Goal: Transaction & Acquisition: Book appointment/travel/reservation

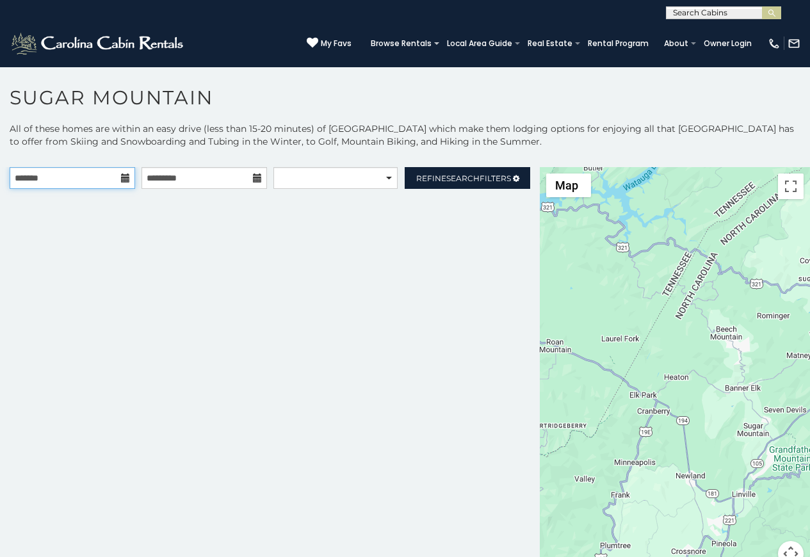
click at [126, 183] on input "text" at bounding box center [72, 178] width 125 height 22
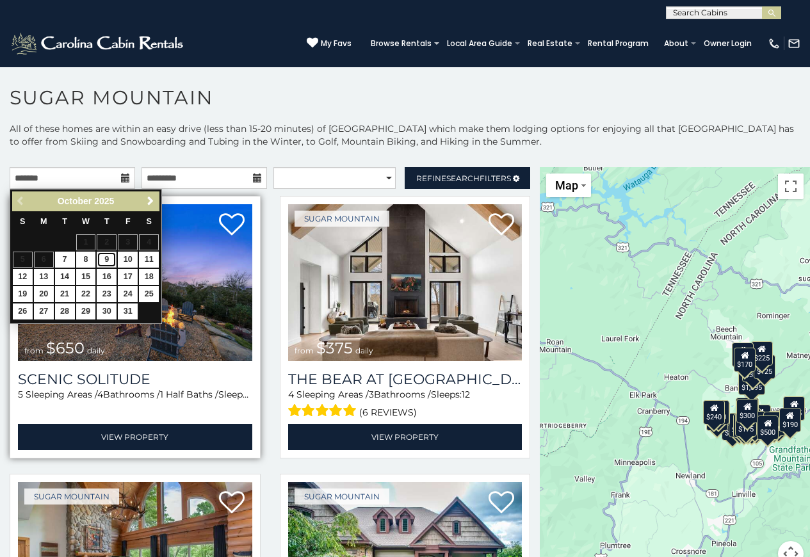
click at [111, 256] on link "9" at bounding box center [107, 260] width 20 height 16
type input "**********"
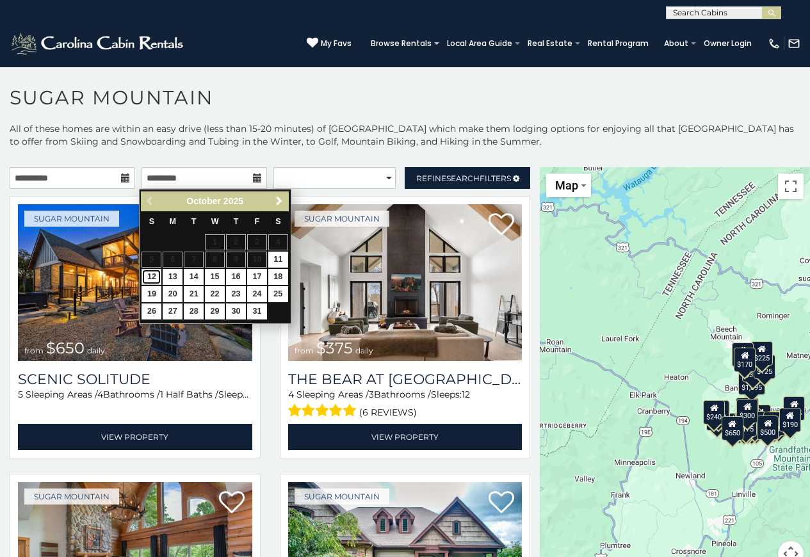
click at [145, 278] on link "12" at bounding box center [151, 277] width 20 height 16
type input "**********"
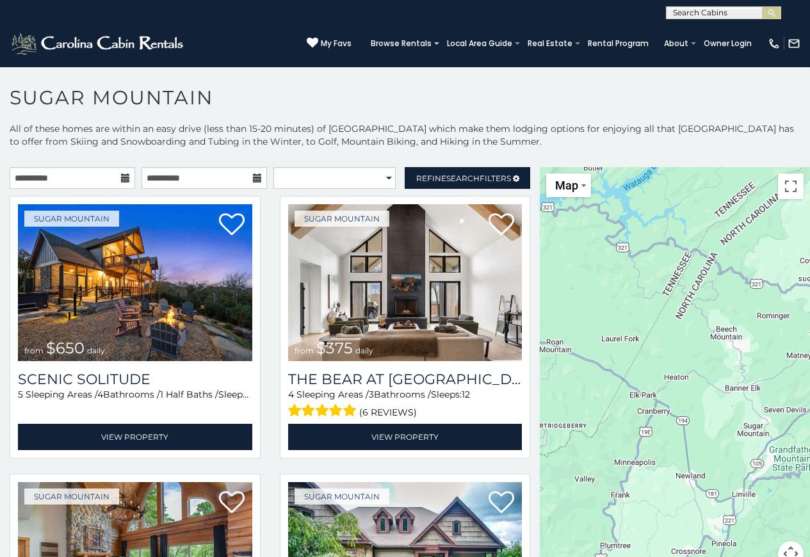
click at [390, 191] on div "**********" at bounding box center [269, 181] width 539 height 28
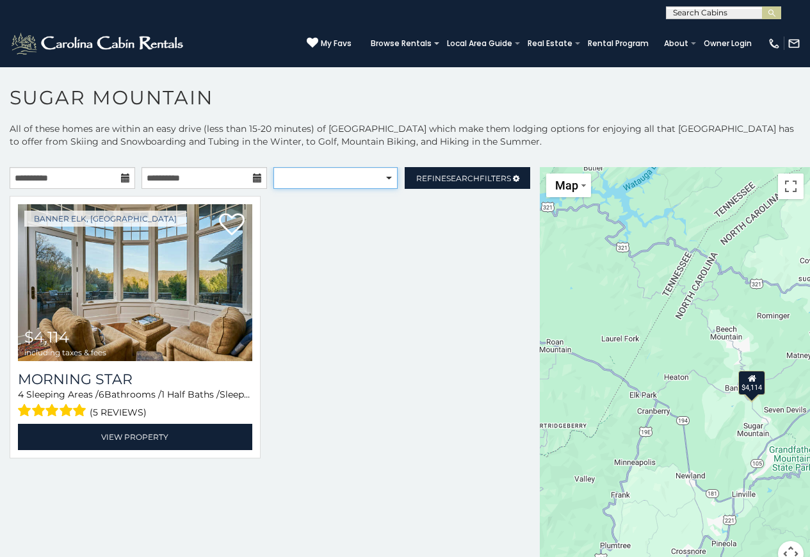
click at [383, 181] on select "**********" at bounding box center [335, 178] width 124 height 22
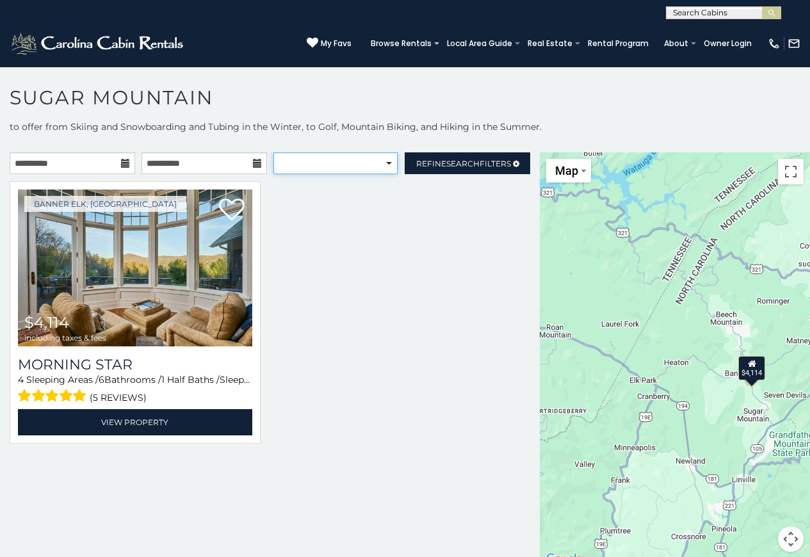
scroll to position [37, 0]
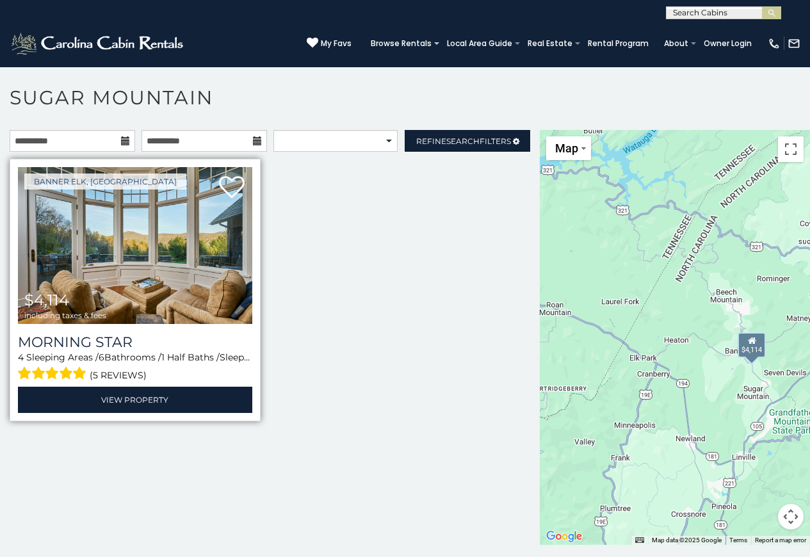
click at [48, 268] on img at bounding box center [135, 245] width 234 height 157
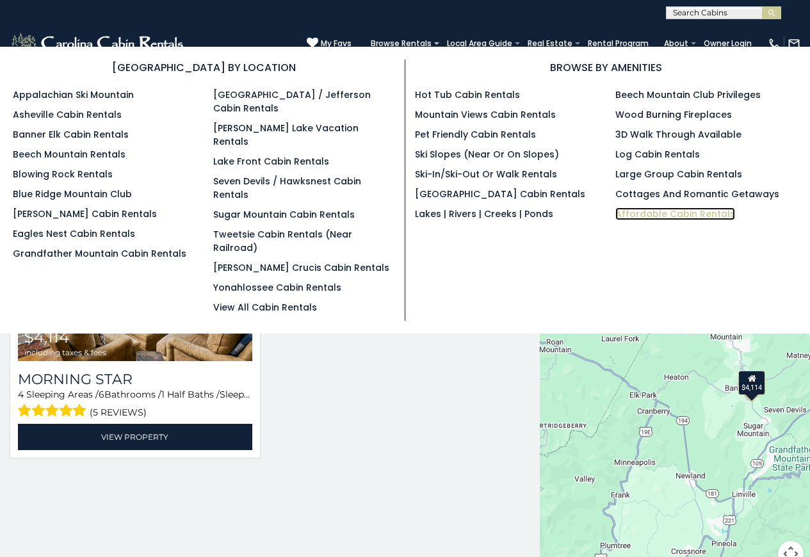
click at [690, 216] on link "Affordable Cabin Rentals" at bounding box center [675, 213] width 120 height 13
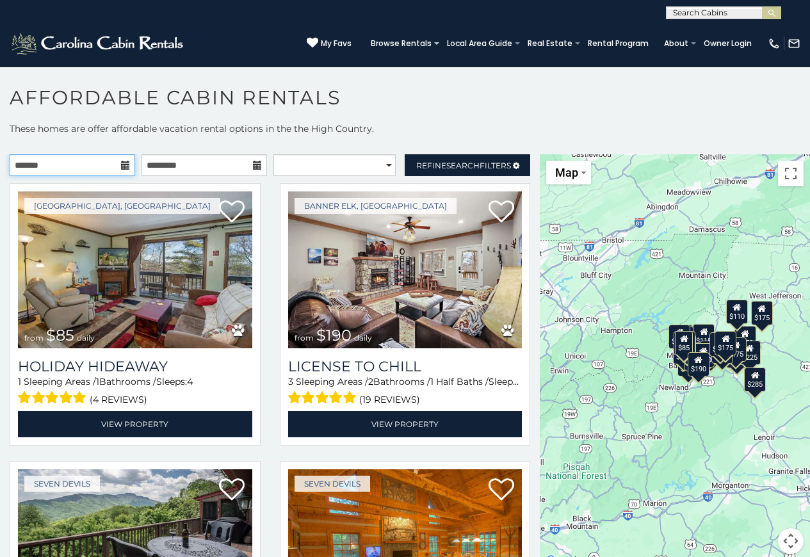
click at [79, 164] on input "text" at bounding box center [72, 165] width 125 height 22
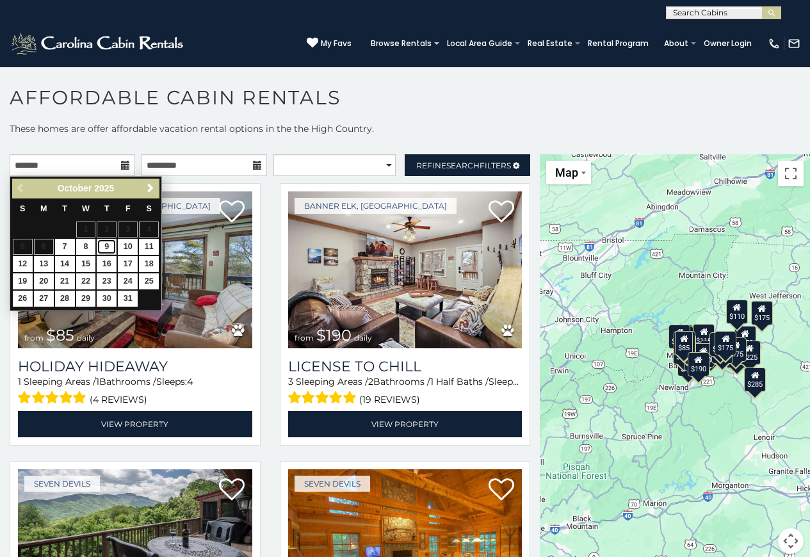
click at [115, 242] on link "9" at bounding box center [107, 247] width 20 height 16
type input "**********"
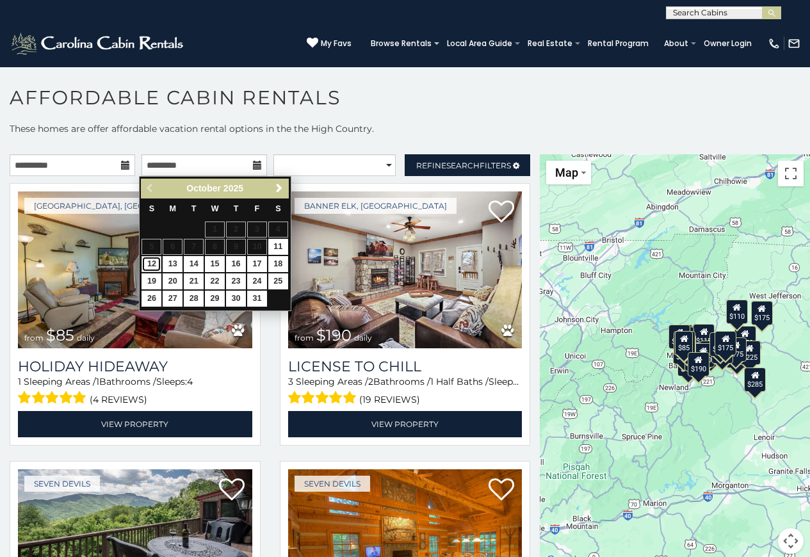
click at [149, 266] on link "12" at bounding box center [151, 264] width 20 height 16
type input "**********"
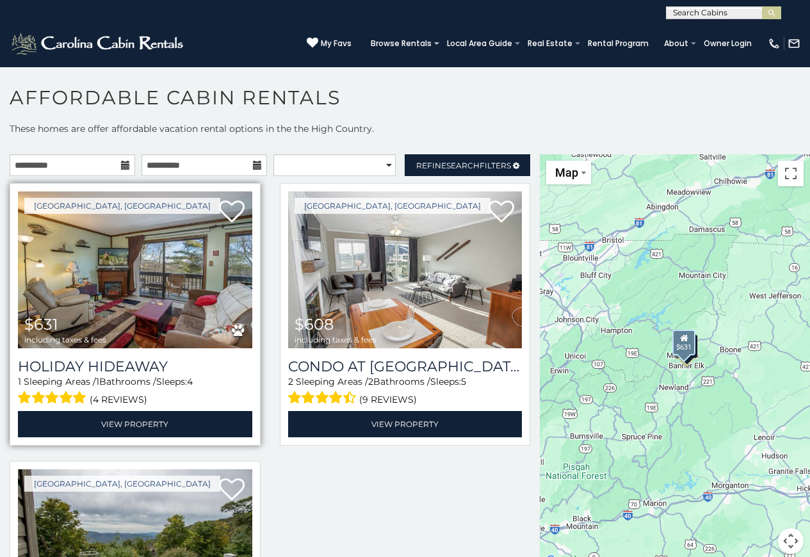
click at [140, 271] on img at bounding box center [135, 269] width 234 height 157
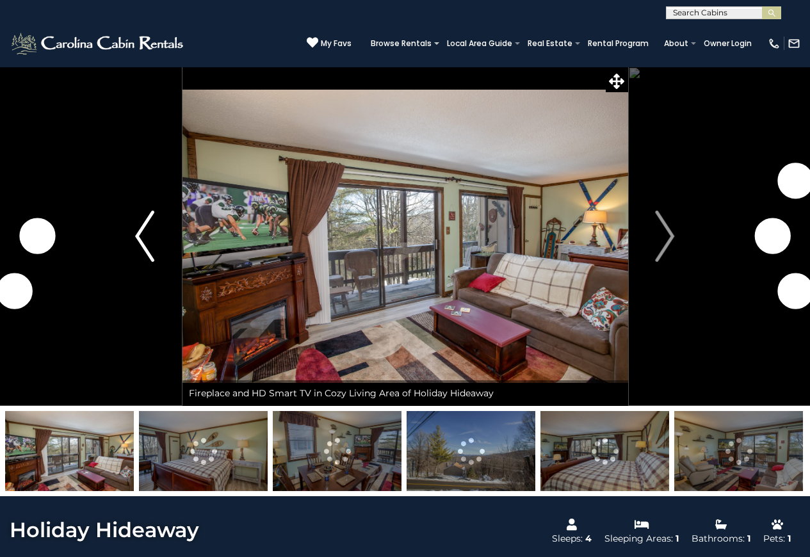
click at [148, 249] on img "Previous" at bounding box center [144, 236] width 19 height 51
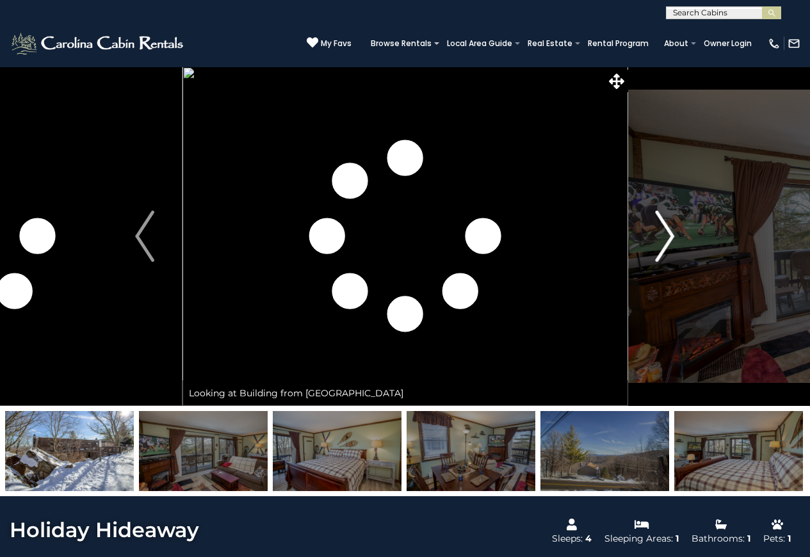
click at [670, 244] on img "Next" at bounding box center [664, 236] width 19 height 51
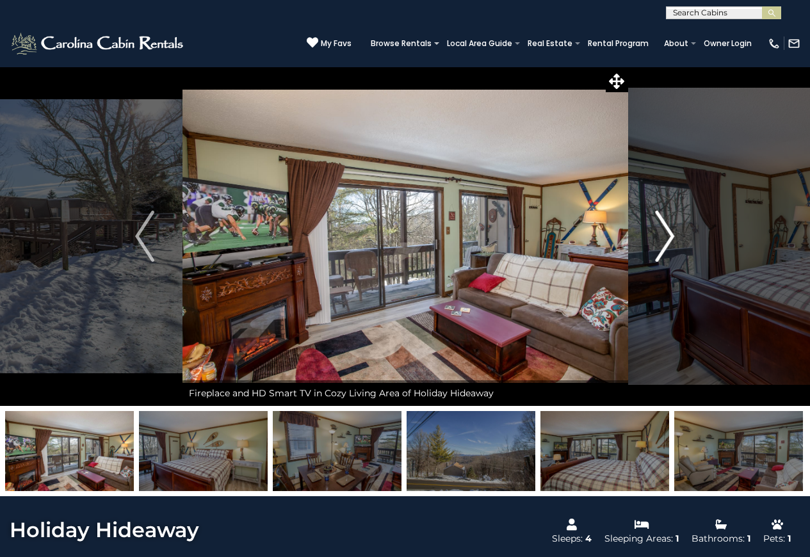
click at [670, 244] on img "Next" at bounding box center [664, 236] width 19 height 51
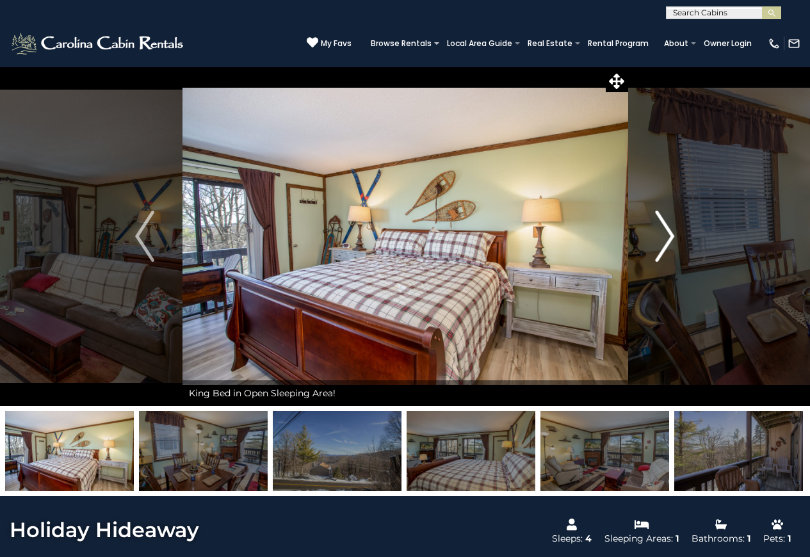
click at [670, 244] on img "Next" at bounding box center [664, 236] width 19 height 51
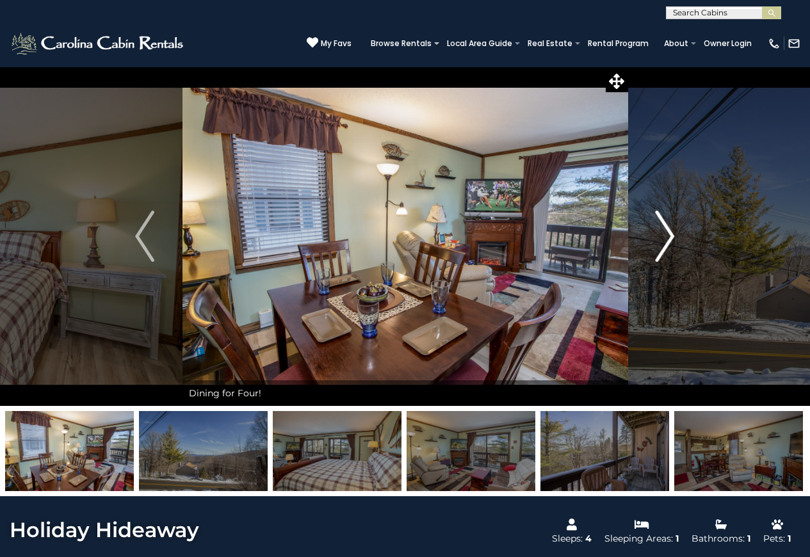
click at [670, 244] on img "Next" at bounding box center [664, 236] width 19 height 51
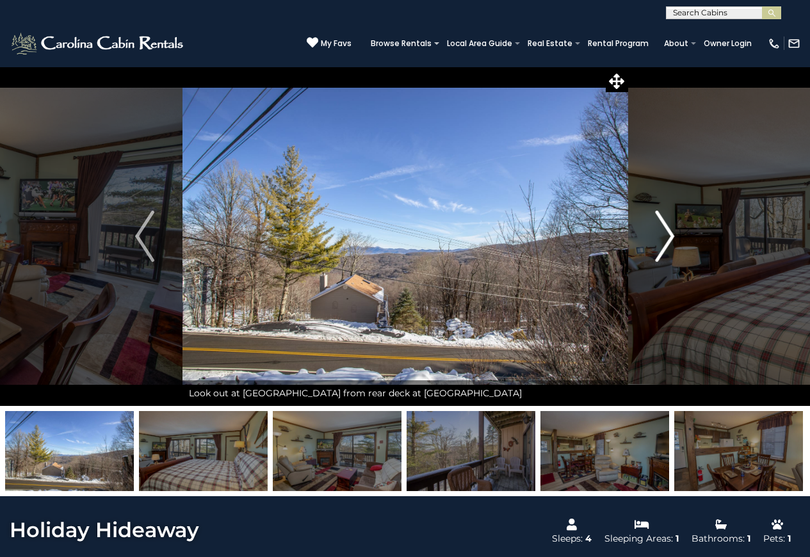
click at [670, 244] on img "Next" at bounding box center [664, 236] width 19 height 51
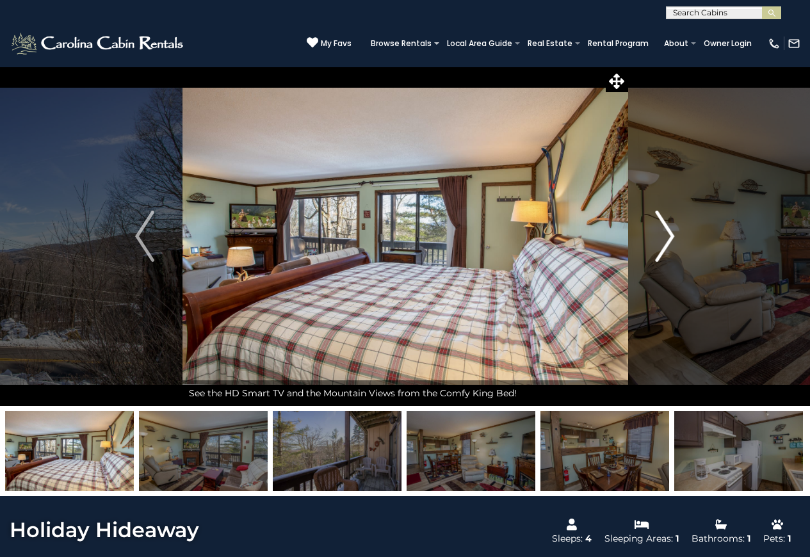
click at [670, 244] on img "Next" at bounding box center [664, 236] width 19 height 51
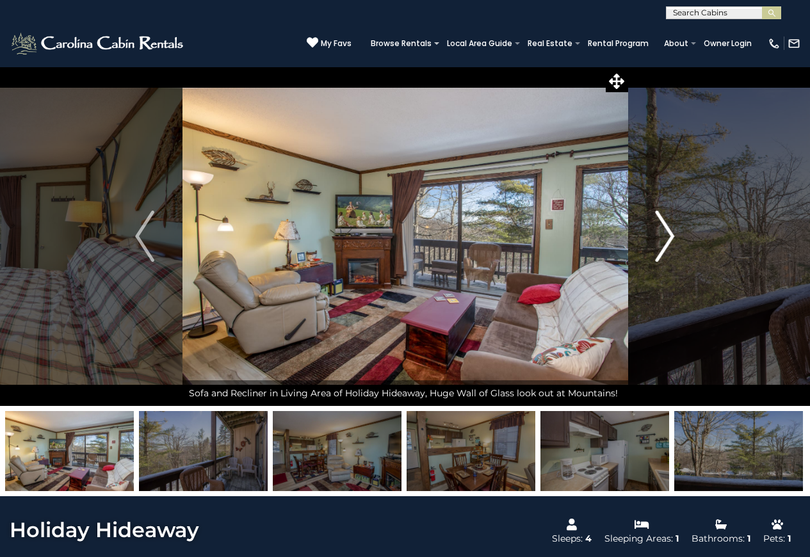
click at [670, 244] on img "Next" at bounding box center [664, 236] width 19 height 51
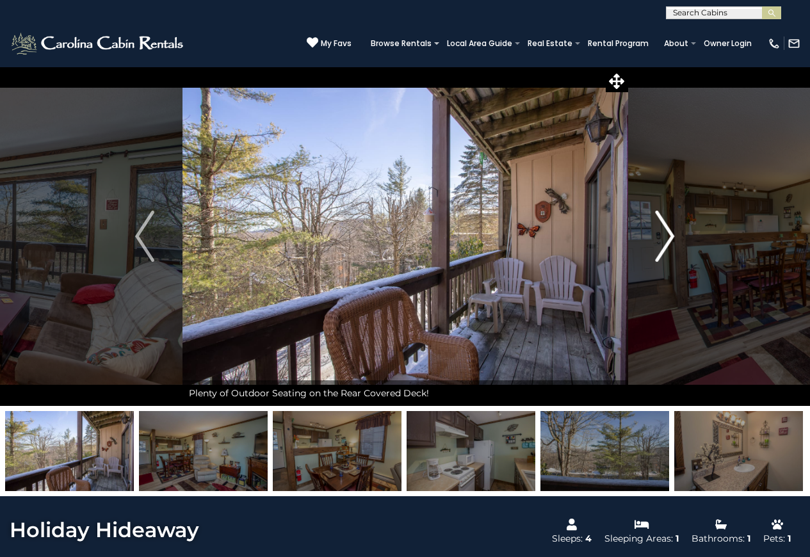
click at [670, 244] on img "Next" at bounding box center [664, 236] width 19 height 51
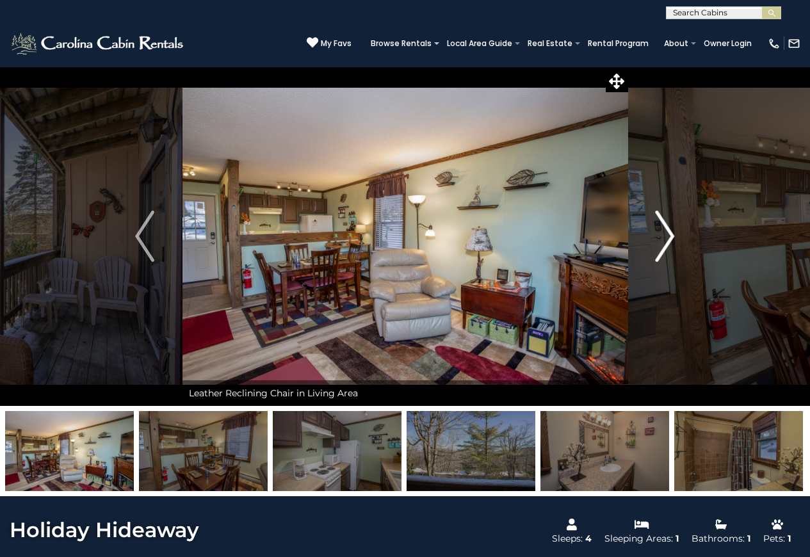
click at [670, 244] on img "Next" at bounding box center [664, 236] width 19 height 51
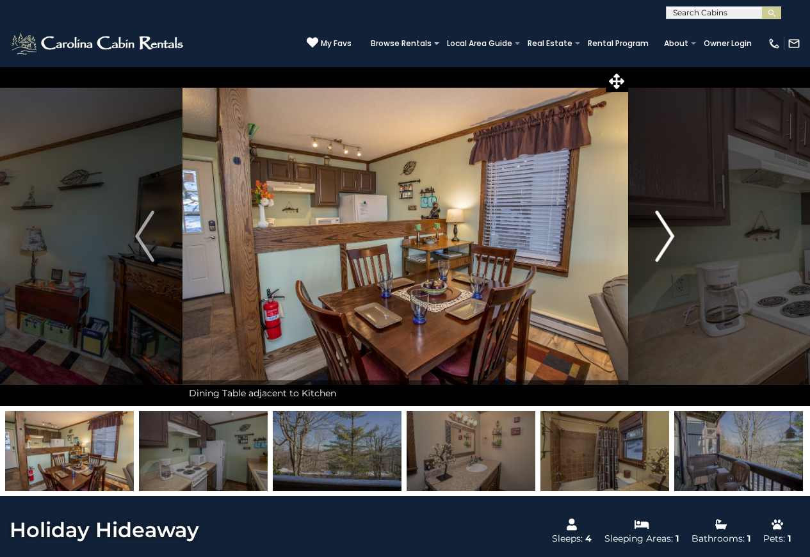
click at [670, 244] on img "Next" at bounding box center [664, 236] width 19 height 51
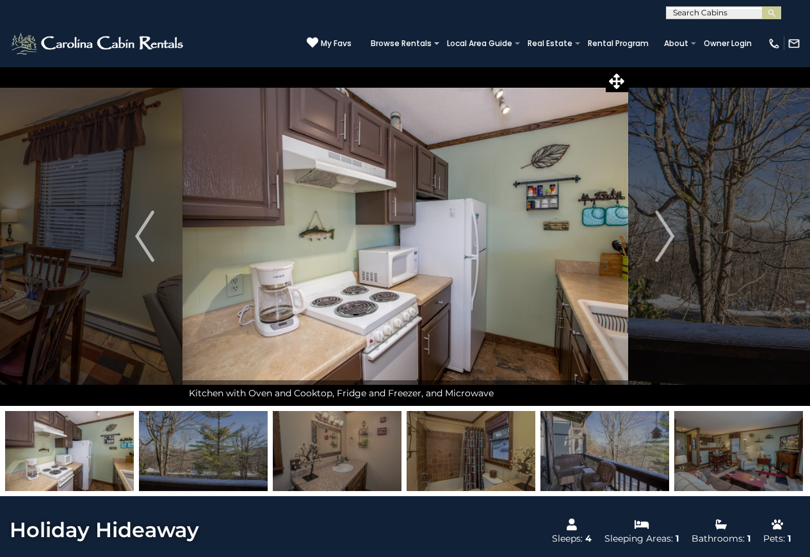
click at [585, 431] on img at bounding box center [604, 451] width 129 height 80
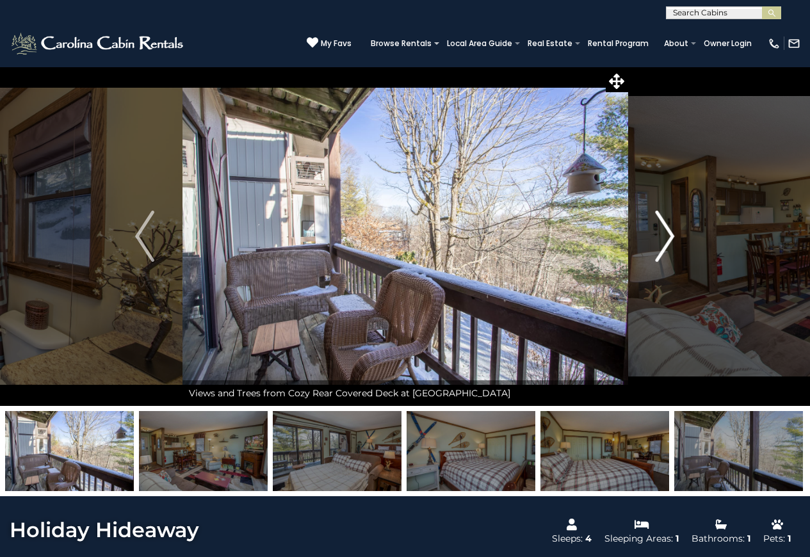
click at [661, 244] on img "Next" at bounding box center [664, 236] width 19 height 51
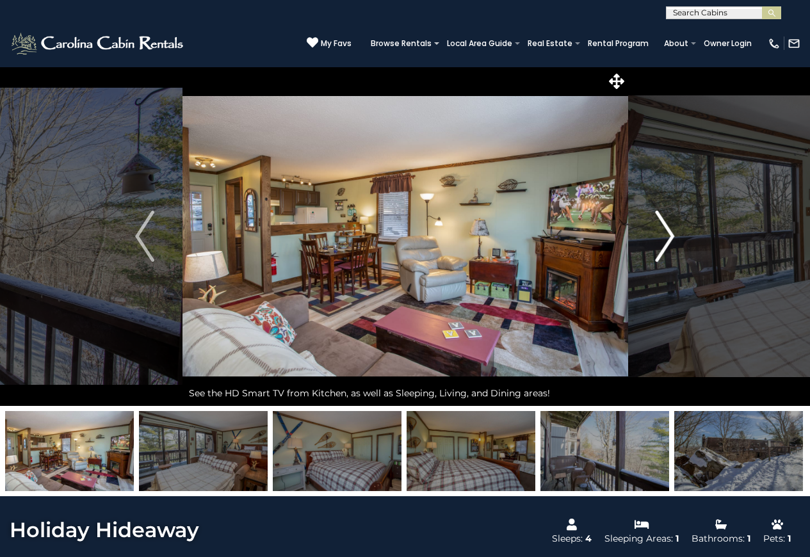
click at [661, 244] on img "Next" at bounding box center [664, 236] width 19 height 51
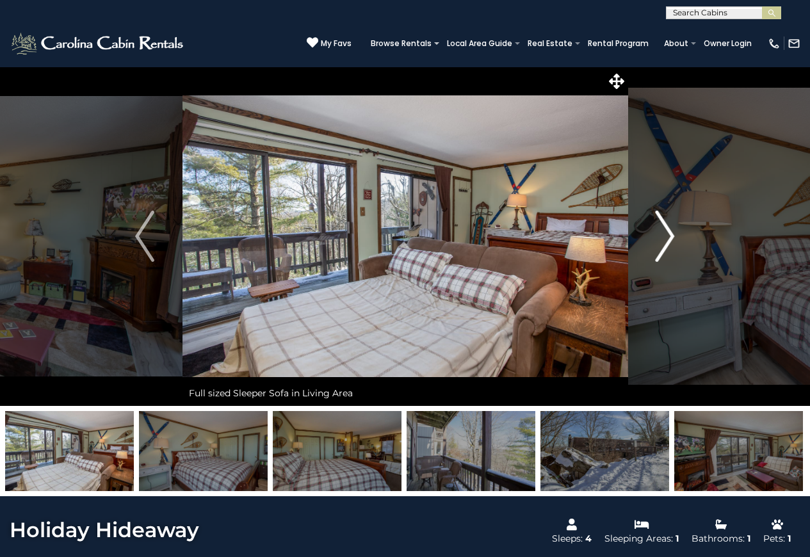
click at [661, 244] on img "Next" at bounding box center [664, 236] width 19 height 51
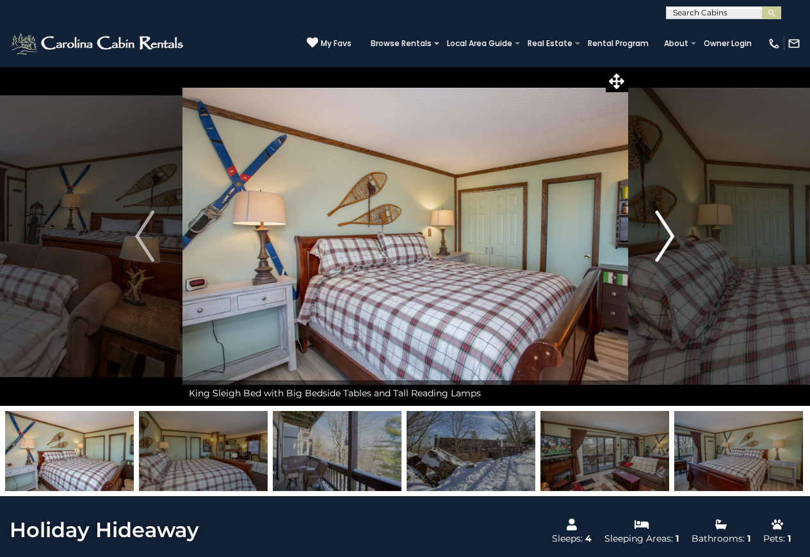
click at [661, 244] on img "Next" at bounding box center [664, 236] width 19 height 51
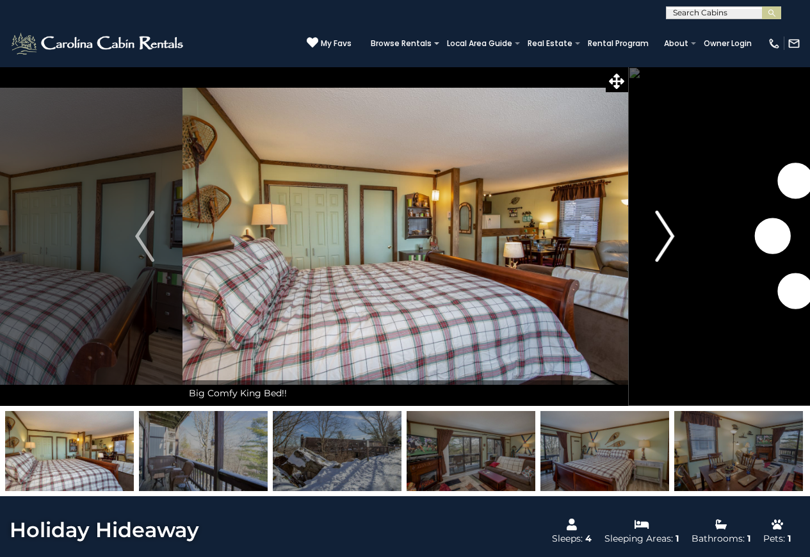
click at [661, 244] on img "Next" at bounding box center [664, 236] width 19 height 51
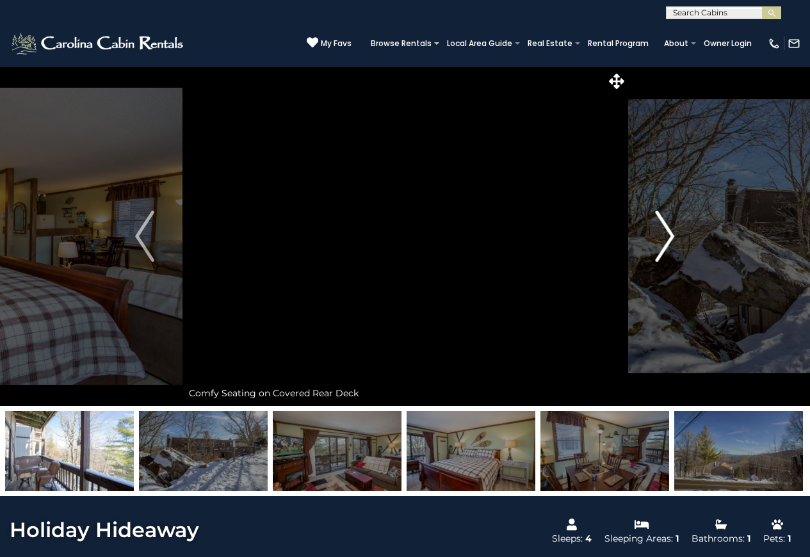
click at [661, 244] on img "Next" at bounding box center [664, 236] width 19 height 51
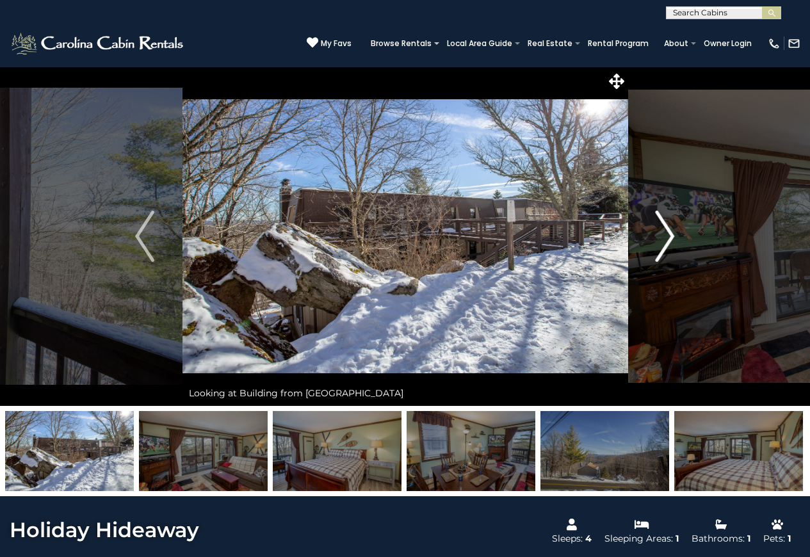
click at [661, 244] on img "Next" at bounding box center [664, 236] width 19 height 51
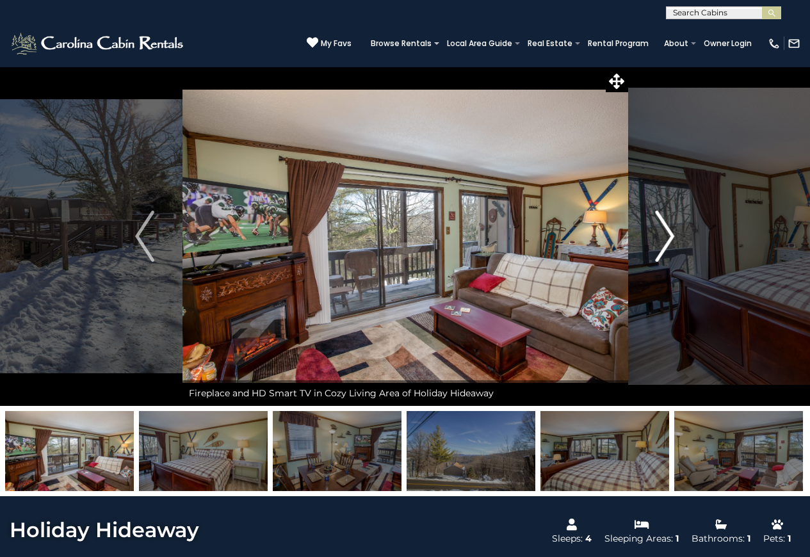
click at [661, 244] on img "Next" at bounding box center [664, 236] width 19 height 51
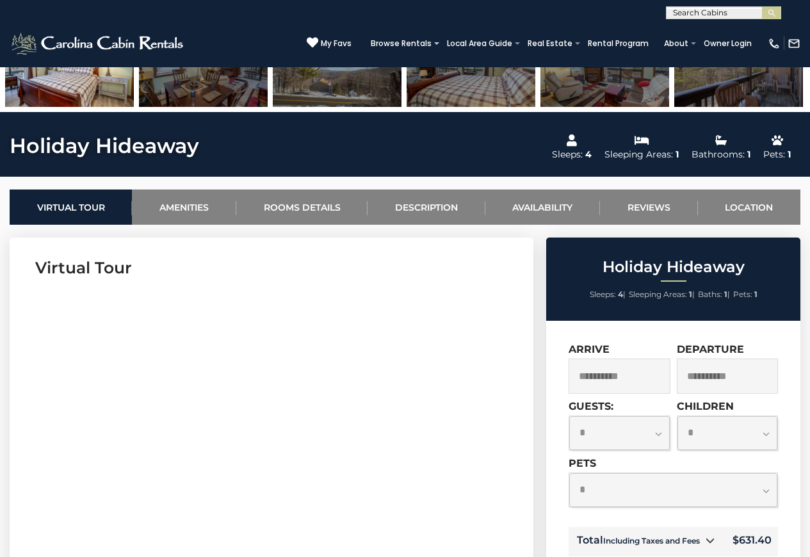
scroll to position [448, 0]
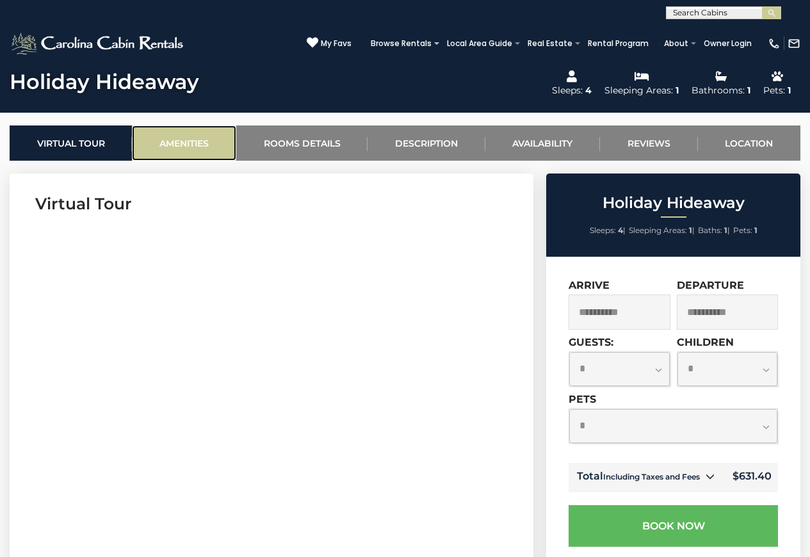
click at [186, 143] on link "Amenities" at bounding box center [184, 142] width 104 height 35
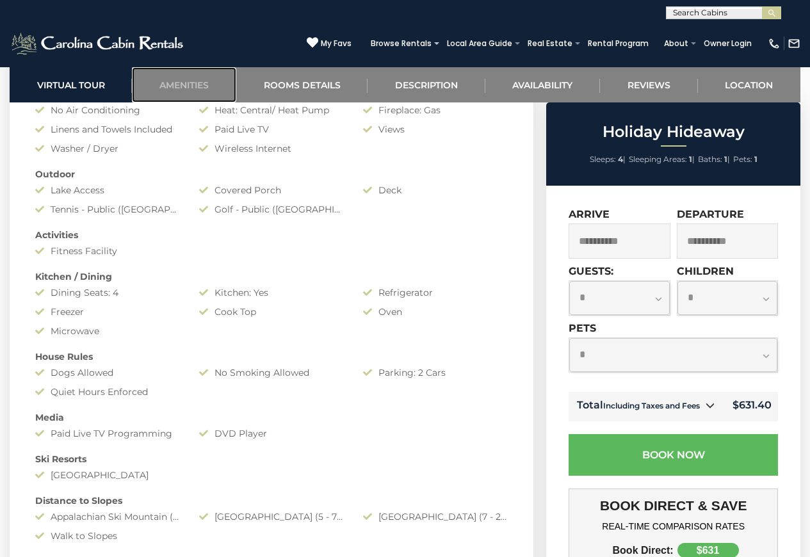
scroll to position [851, 0]
